Goal: Information Seeking & Learning: Learn about a topic

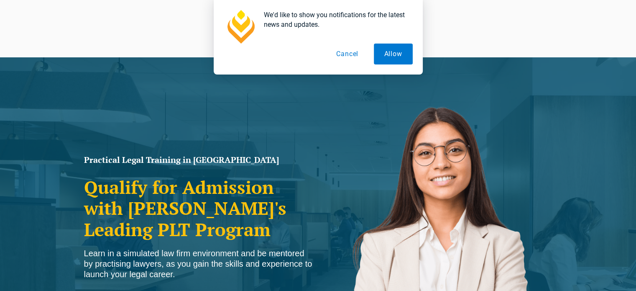
click at [338, 54] on button "Cancel" at bounding box center [347, 54] width 43 height 21
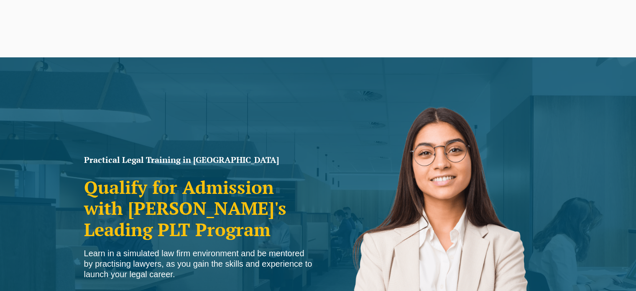
drag, startPoint x: 226, startPoint y: 36, endPoint x: 228, endPoint y: 42, distance: 6.4
click at [226, 36] on link "CPD Programs" at bounding box center [245, 39] width 51 height 36
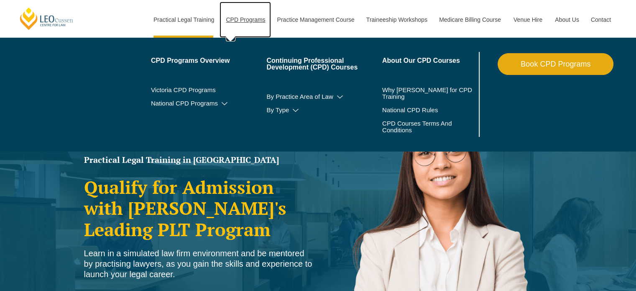
scroll to position [293, 0]
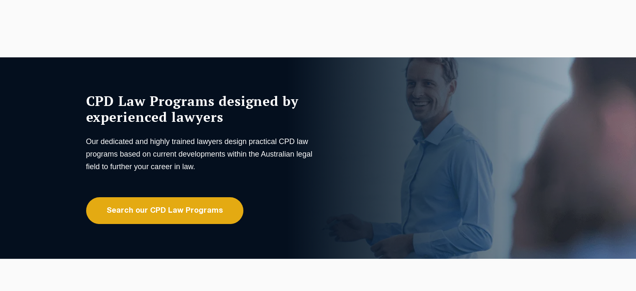
click at [266, 43] on link "CPD Programs" at bounding box center [245, 39] width 51 height 36
click at [428, 41] on link "Traineeship Workshops" at bounding box center [396, 39] width 73 height 36
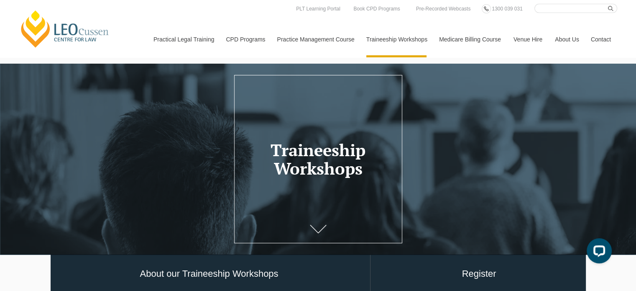
click at [484, 39] on link "Medicare Billing Course" at bounding box center [470, 39] width 74 height 36
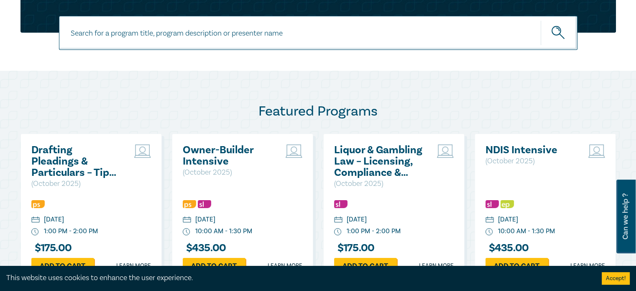
scroll to position [376, 0]
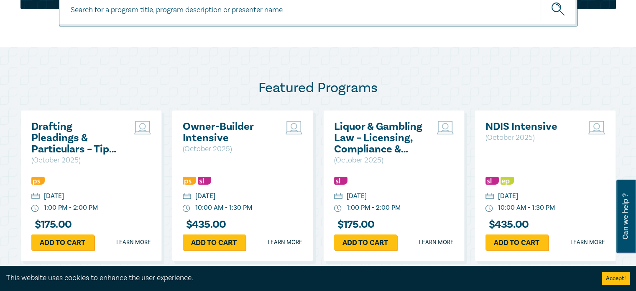
click at [88, 136] on h2 "Drafting Pleadings & Particulars – Tips & Traps" at bounding box center [76, 138] width 90 height 34
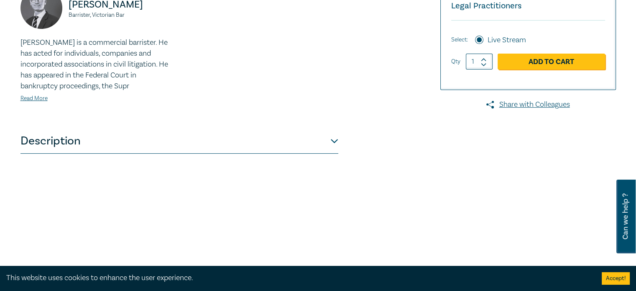
scroll to position [293, 0]
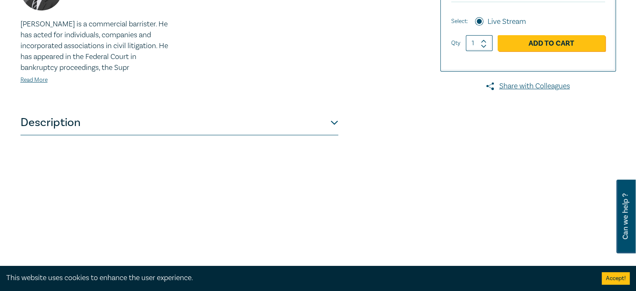
click at [323, 125] on button "Description" at bounding box center [179, 122] width 318 height 25
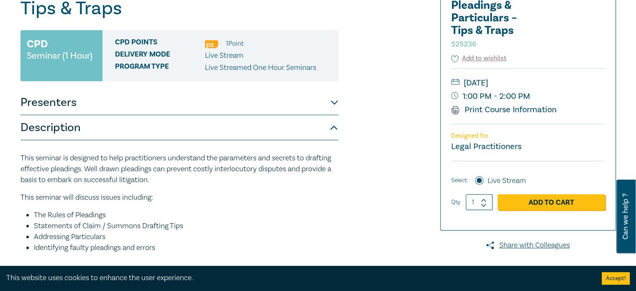
scroll to position [125, 0]
